Goal: Task Accomplishment & Management: Manage account settings

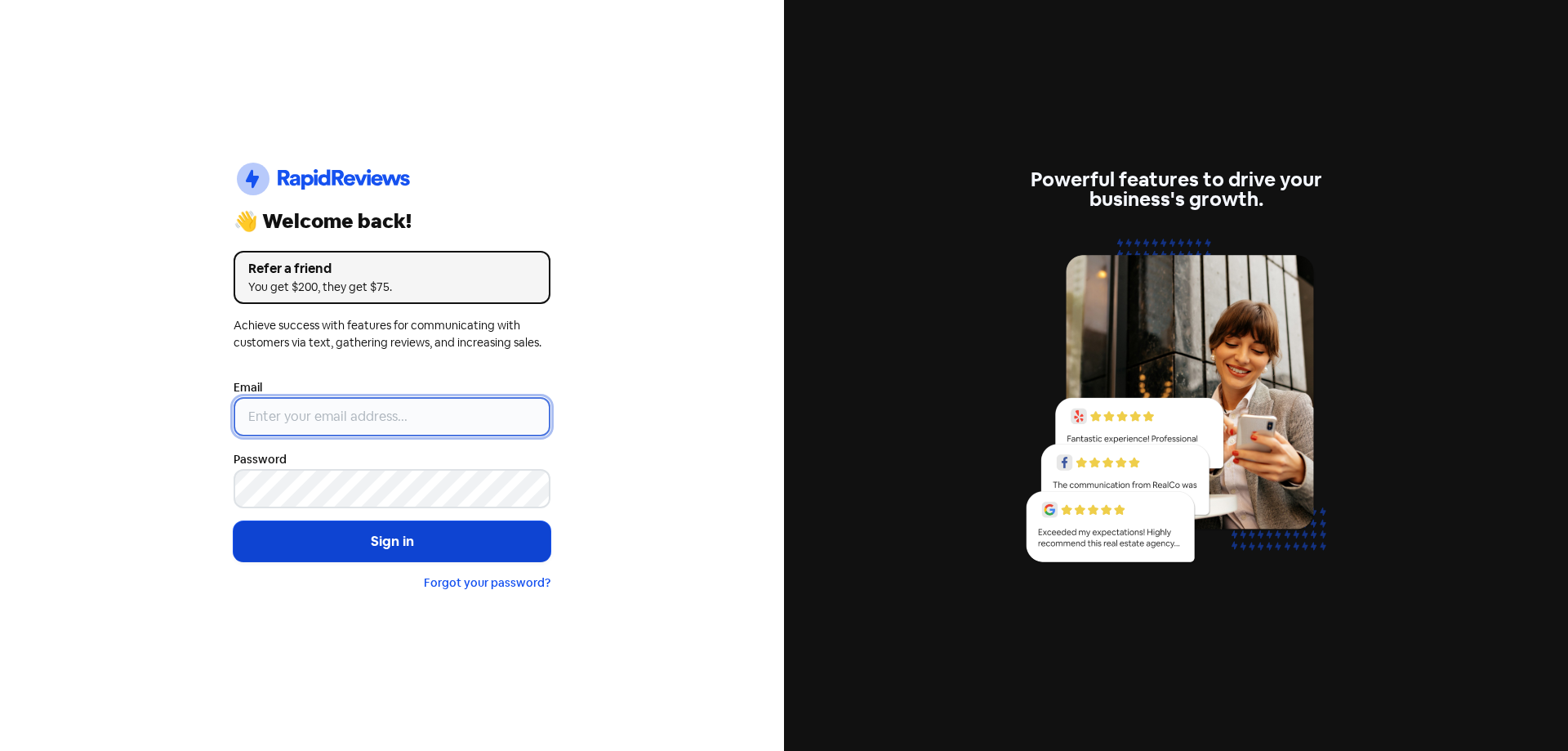
type input "[EMAIL_ADDRESS][DOMAIN_NAME]"
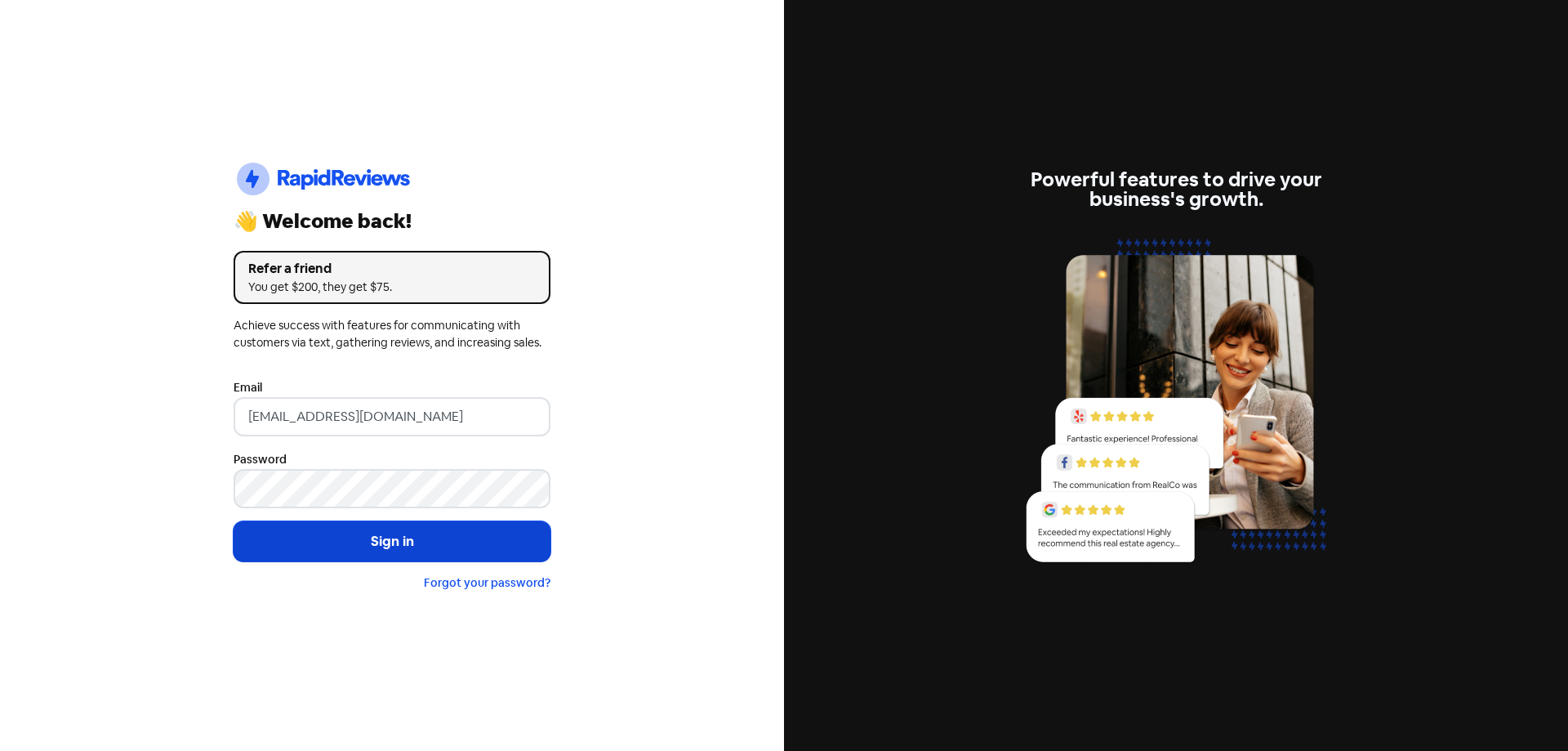
click at [368, 548] on button "Sign in" at bounding box center [392, 542] width 317 height 41
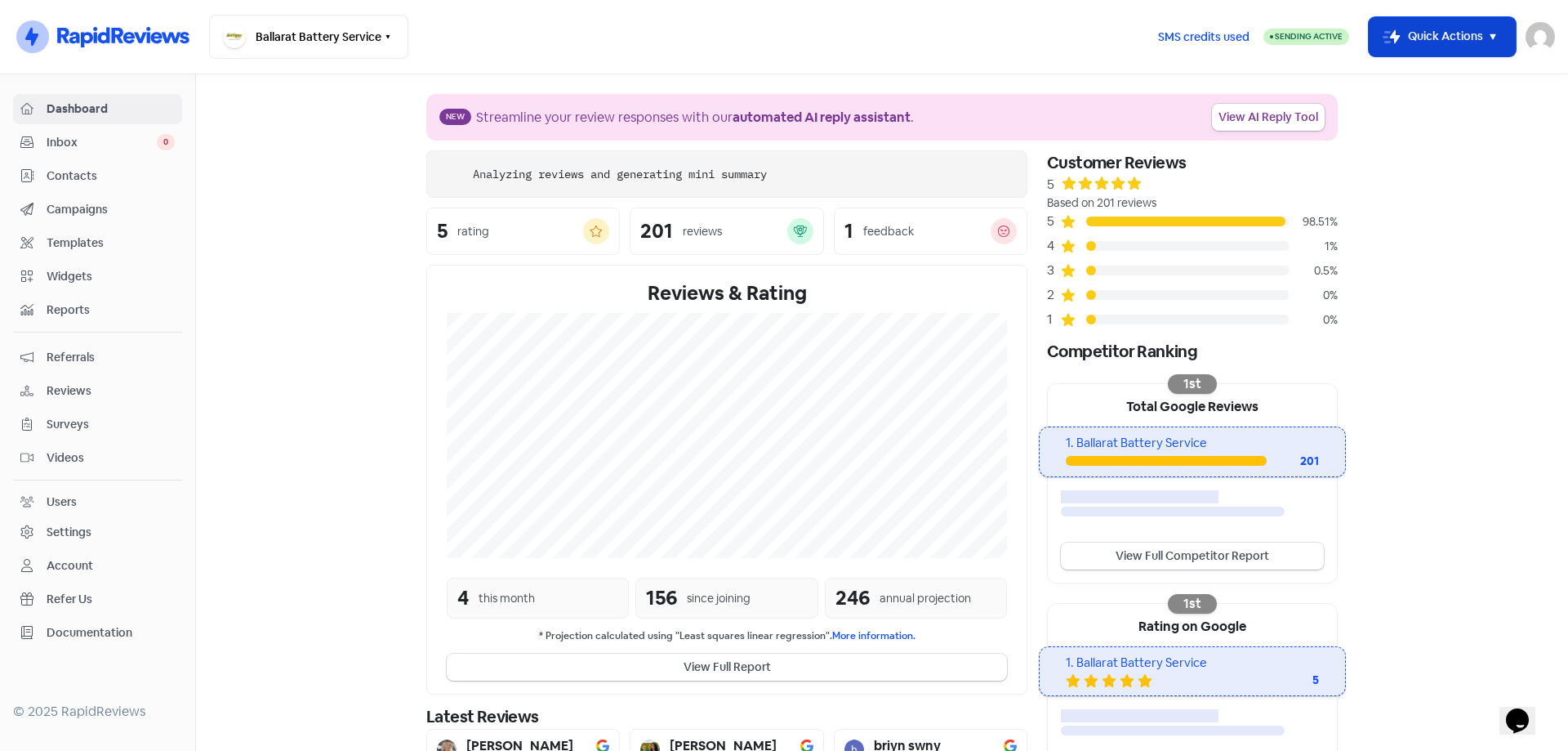
click at [1391, 34] on rect "button" at bounding box center [1392, 37] width 20 height 20
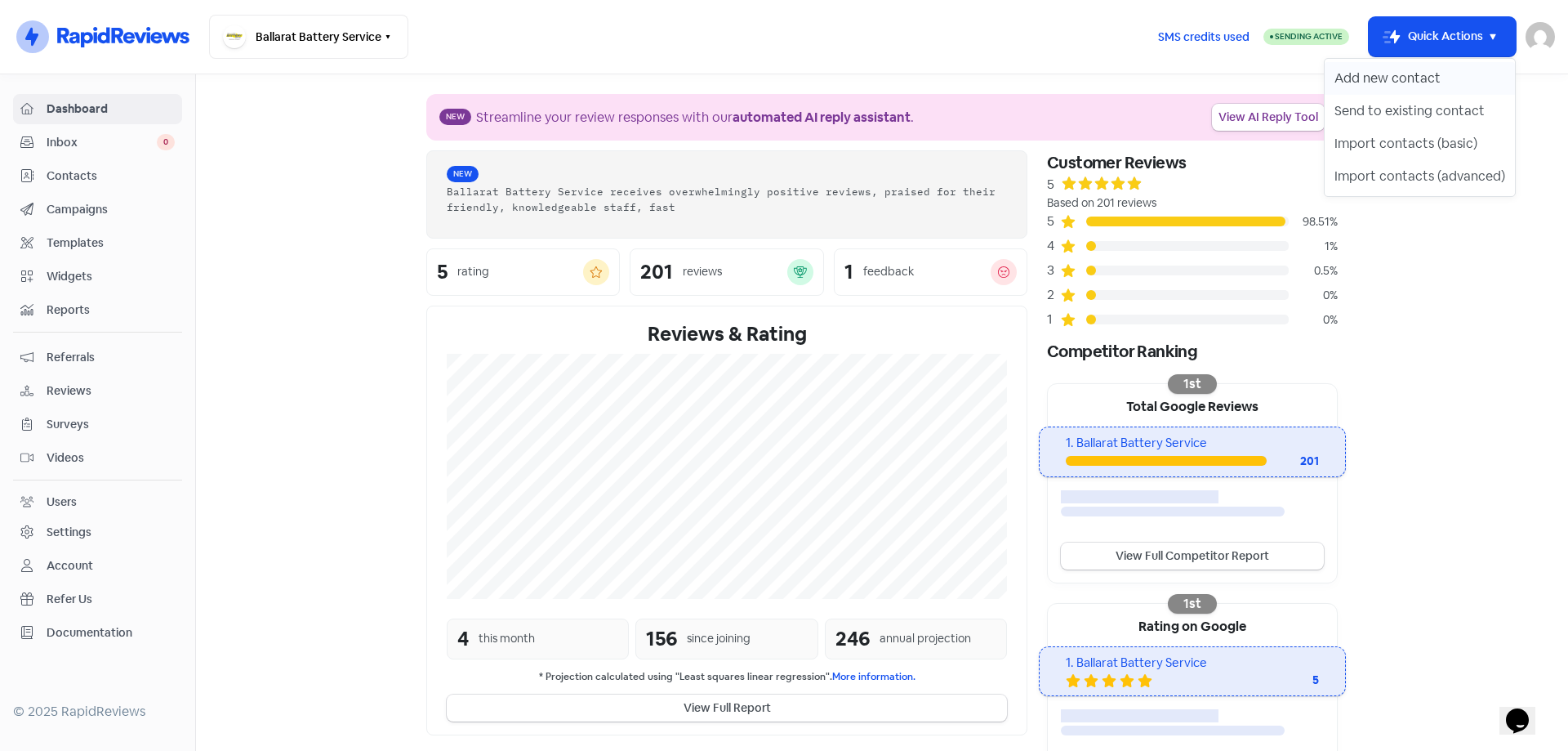
click at [1380, 74] on button "Add new contact" at bounding box center [1420, 78] width 191 height 33
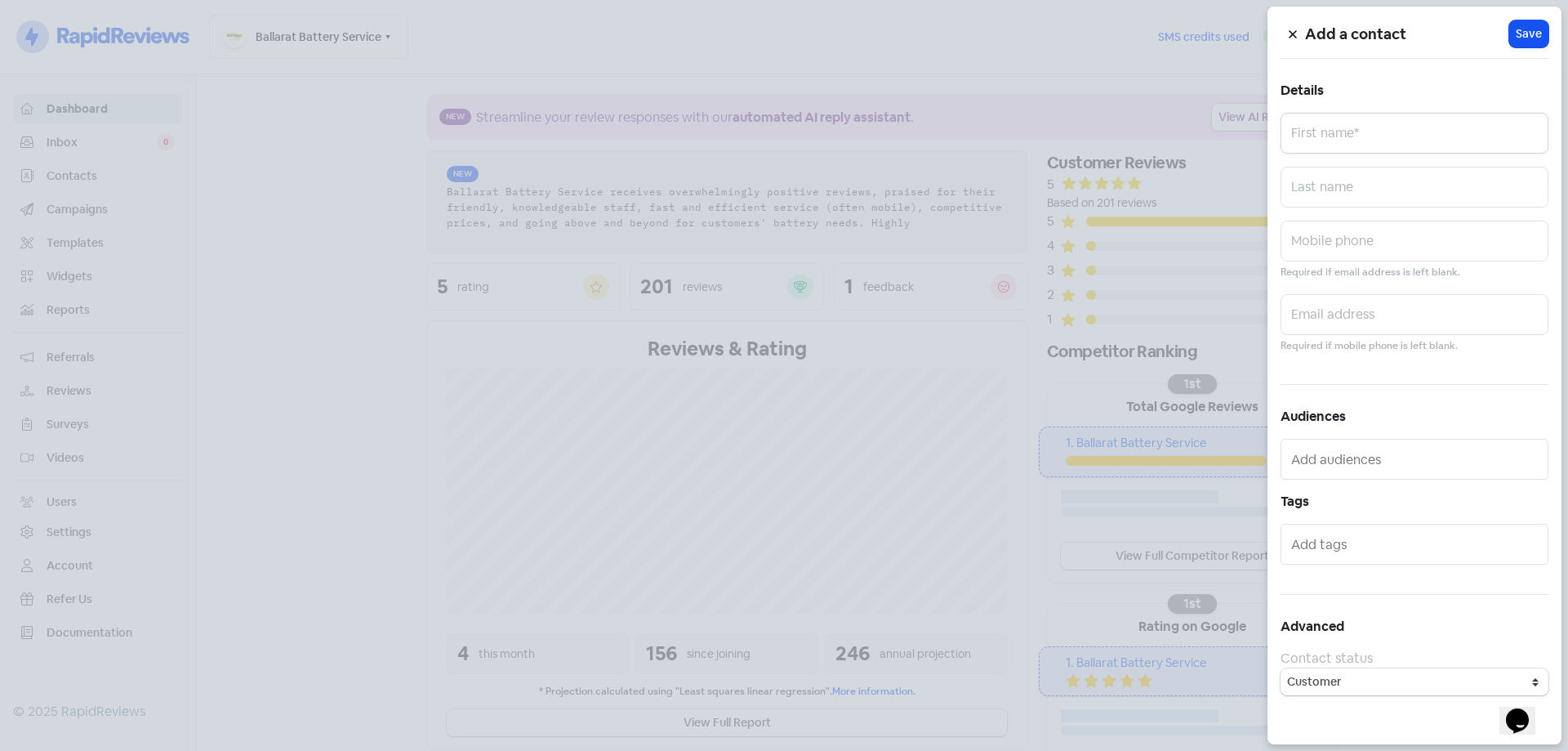
click at [1332, 129] on input "text" at bounding box center [1414, 134] width 268 height 41
type input "Valued customer"
click at [1346, 257] on input "text" at bounding box center [1414, 241] width 268 height 41
type input "0423200577"
click at [1530, 35] on span "Save" at bounding box center [1528, 33] width 26 height 17
